Goal: Find specific page/section: Find specific page/section

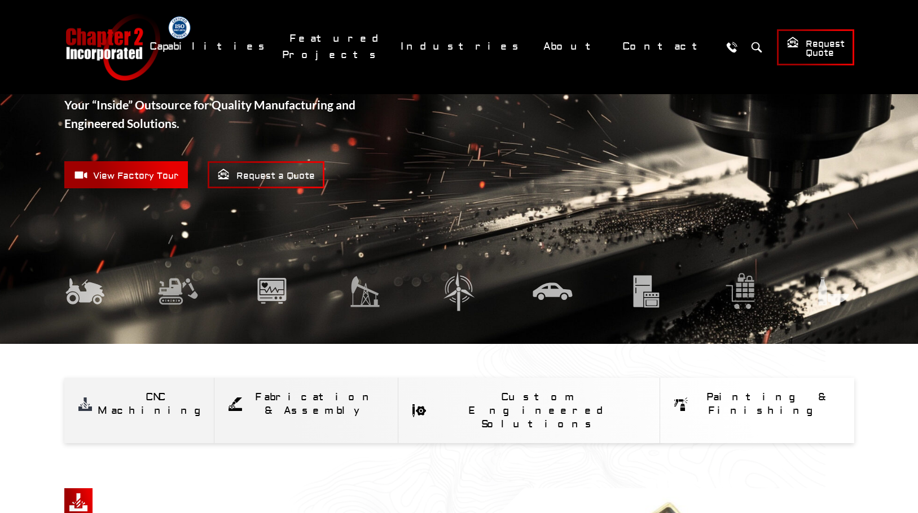
scroll to position [56, 0]
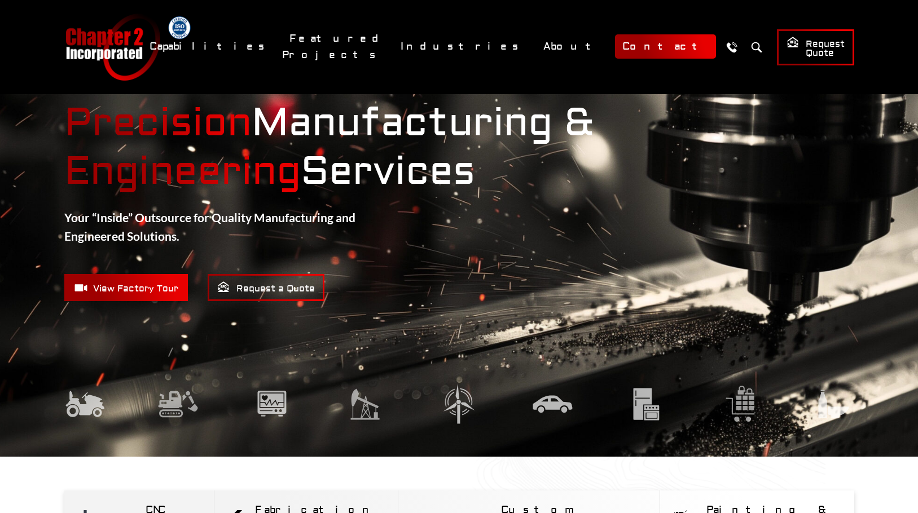
click at [667, 44] on link "Contact" at bounding box center [665, 46] width 101 height 24
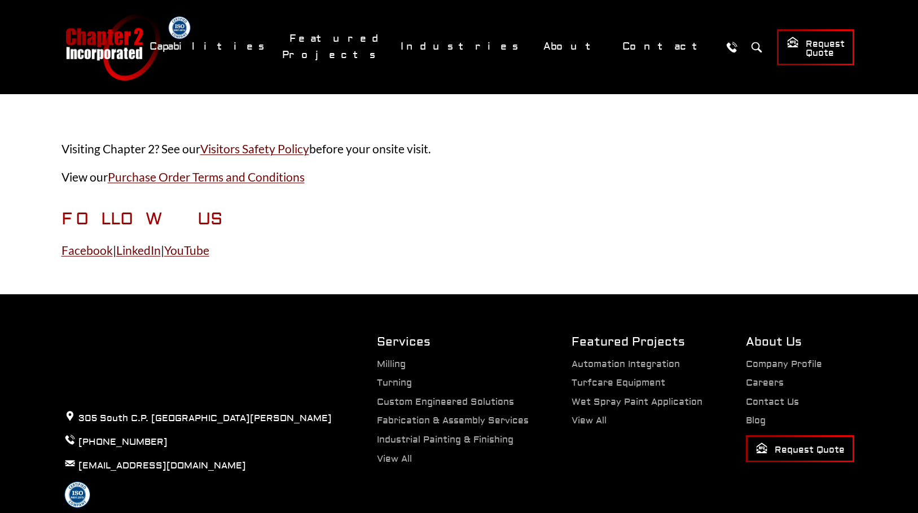
scroll to position [620, 0]
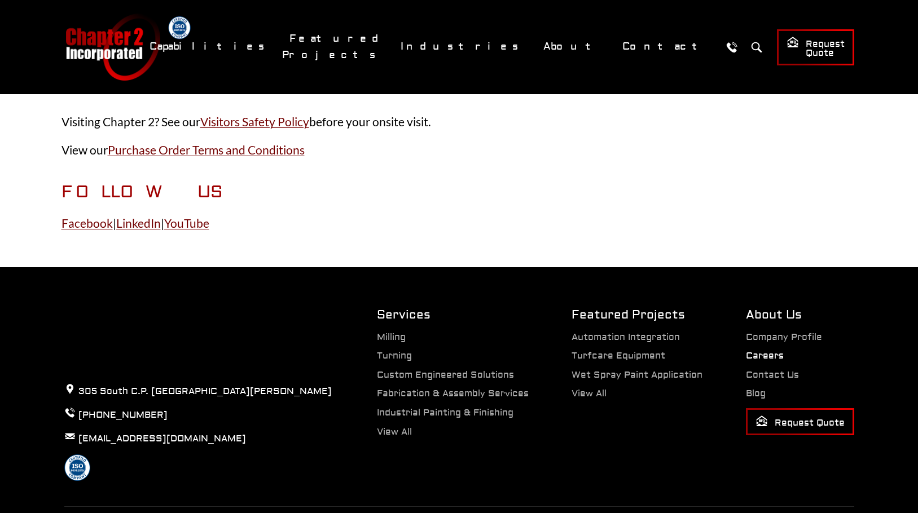
click at [770, 361] on link "Careers" at bounding box center [765, 355] width 38 height 11
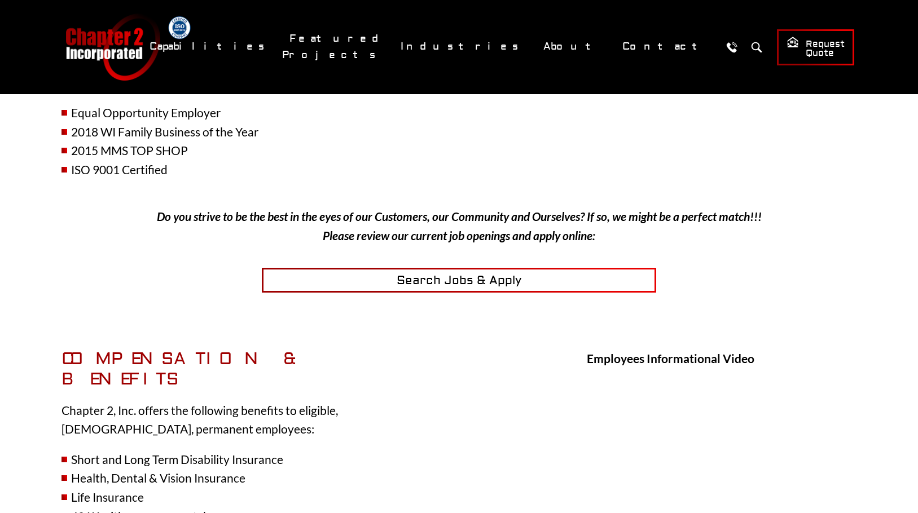
scroll to position [282, 0]
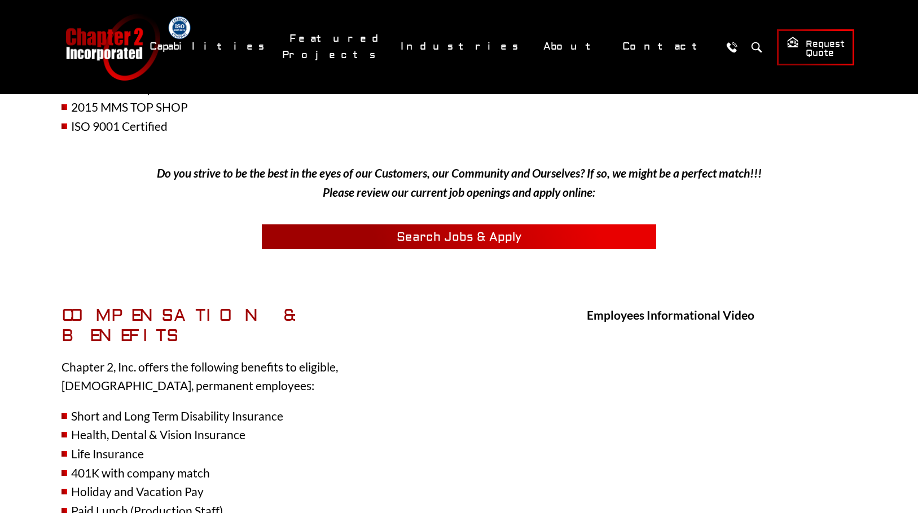
click at [431, 238] on span "Search Jobs & Apply" at bounding box center [458, 237] width 125 height 15
